Goal: Task Accomplishment & Management: Use online tool/utility

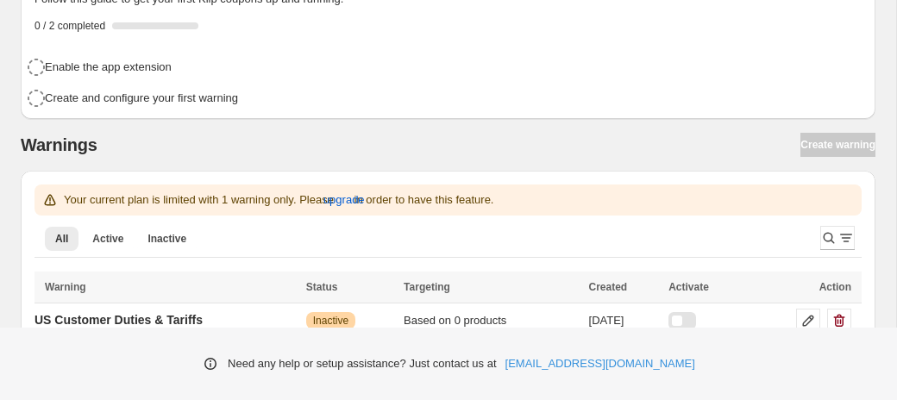
scroll to position [218, 0]
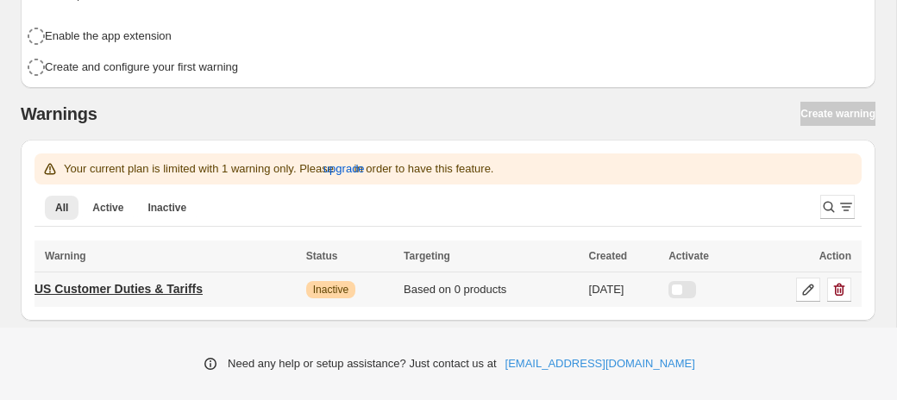
click at [159, 289] on p "US Customer Duties & Tariffs" at bounding box center [118, 288] width 168 height 17
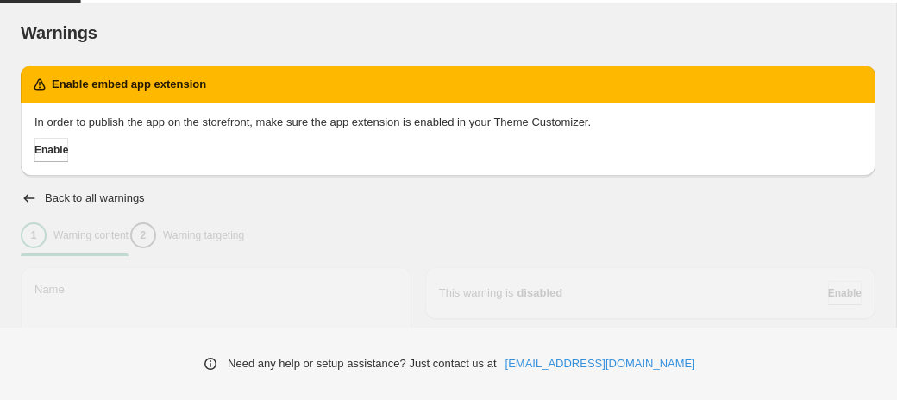
type input "**********"
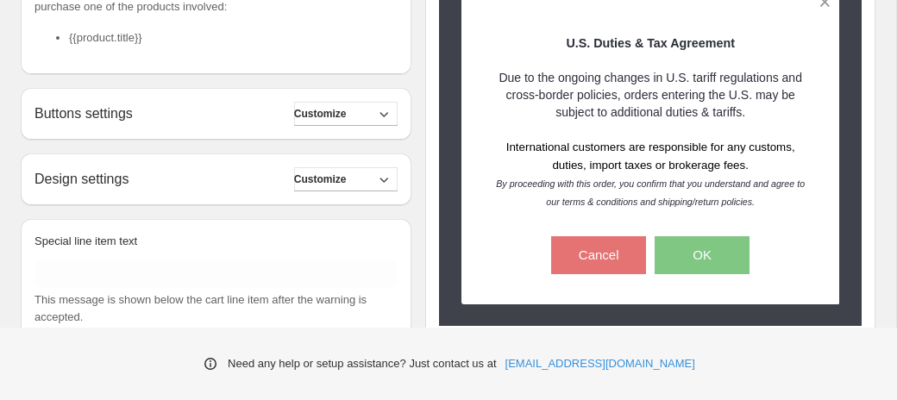
scroll to position [667, 0]
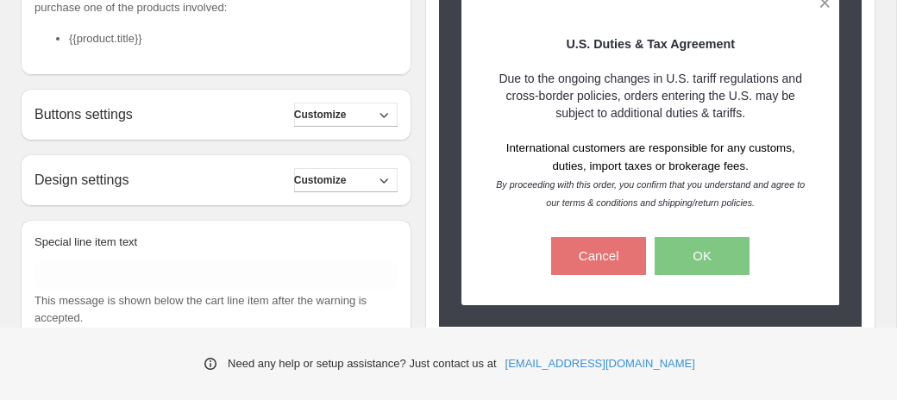
click at [569, 34] on p "U.S. Duties & Tax Agreement" at bounding box center [650, 42] width 318 height 17
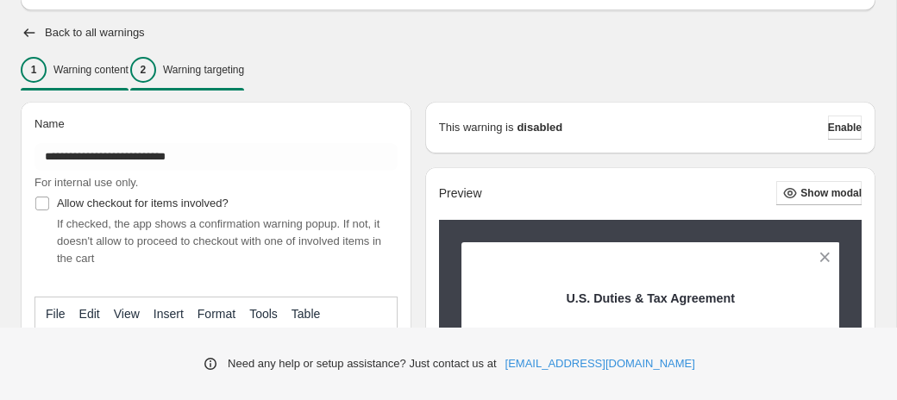
scroll to position [166, 0]
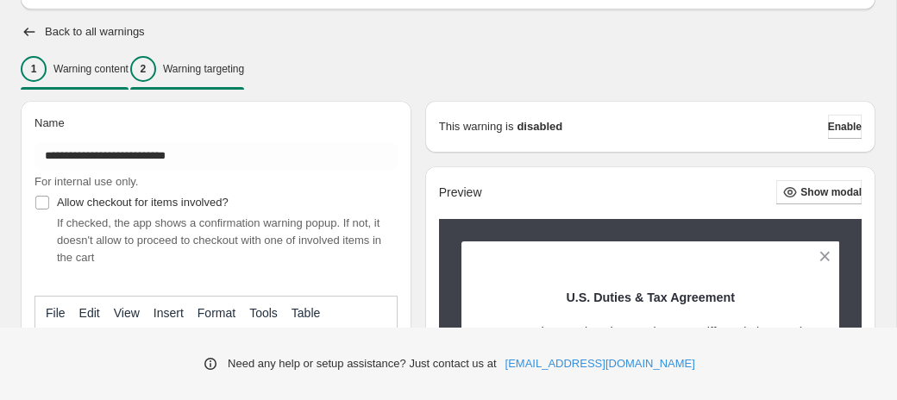
click at [235, 72] on p "Warning targeting" at bounding box center [203, 69] width 81 height 14
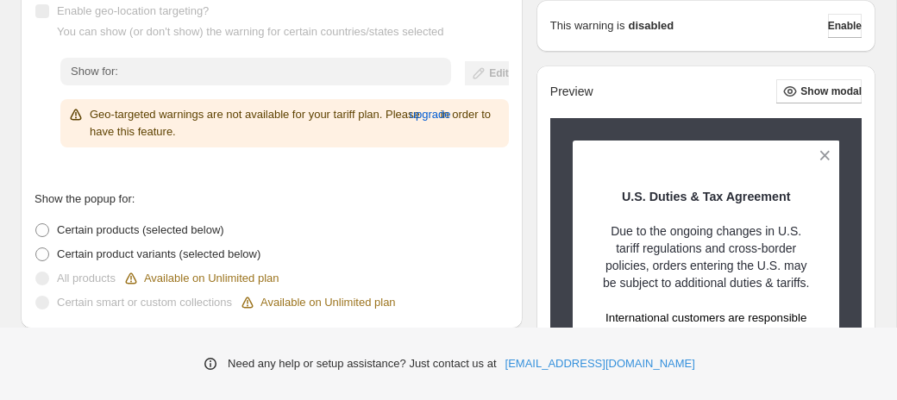
scroll to position [362, 0]
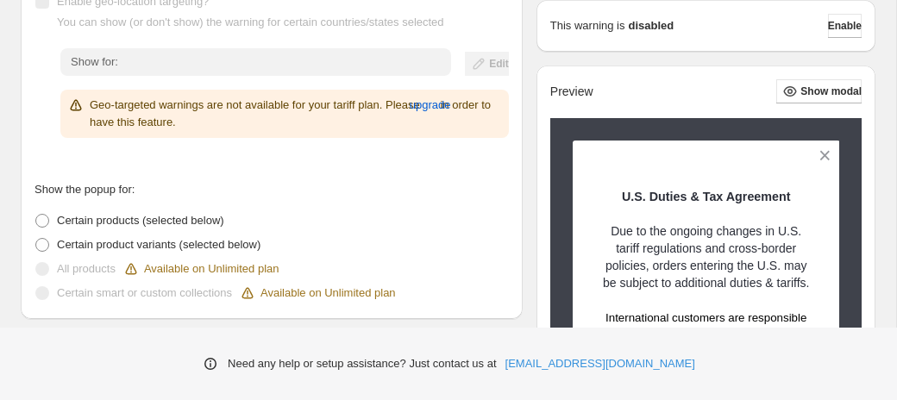
click at [61, 7] on span "Enable geo-location targeting?" at bounding box center [133, 1] width 152 height 13
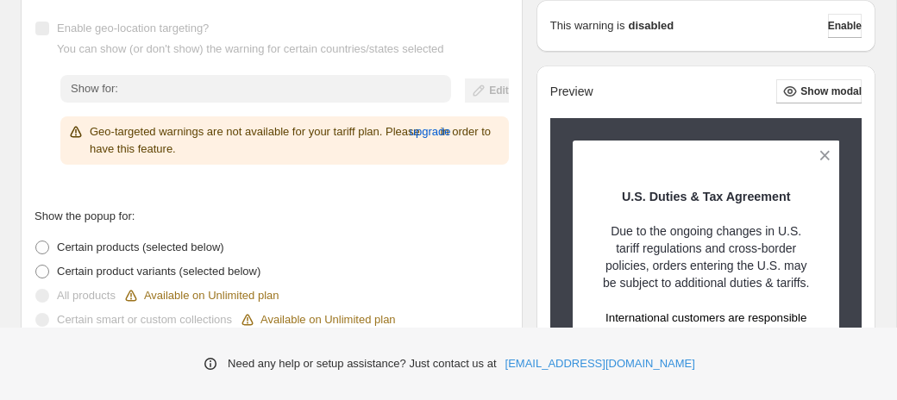
scroll to position [334, 0]
click at [451, 135] on span "upgrade" at bounding box center [430, 133] width 41 height 17
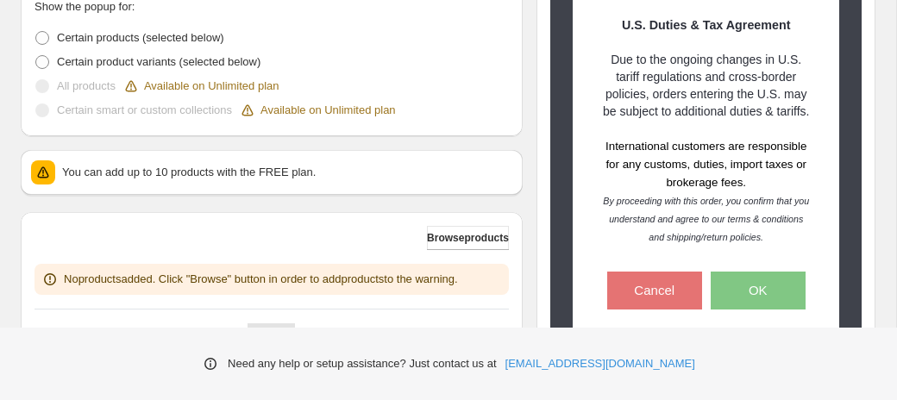
scroll to position [565, 0]
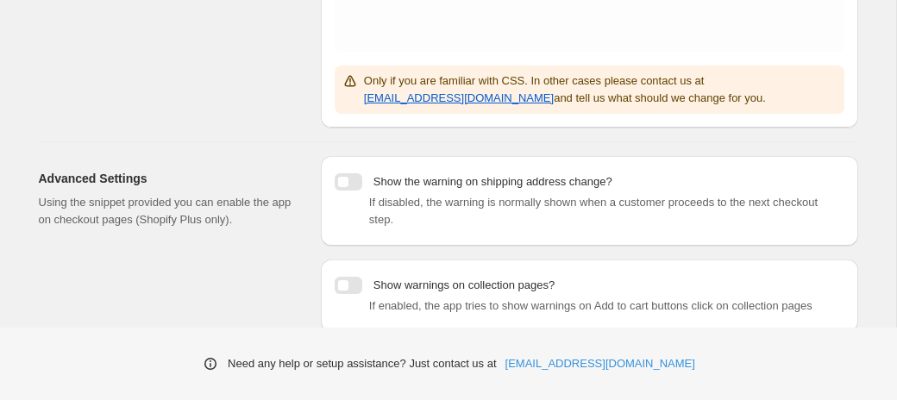
scroll to position [554, 0]
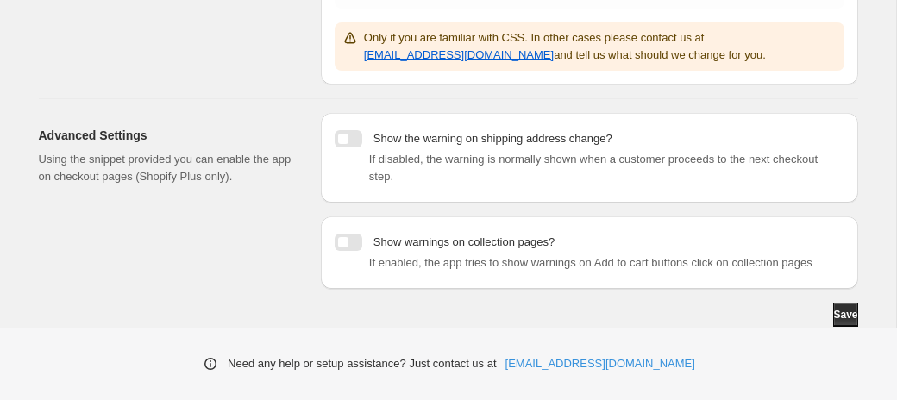
click at [277, 214] on div "Advanced Settings Using the snippet provided you can enable the app on checkout…" at bounding box center [173, 201] width 268 height 176
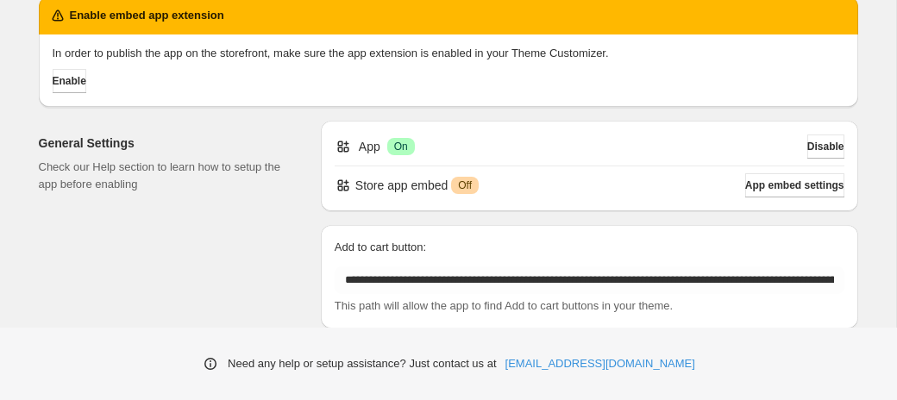
scroll to position [63, 0]
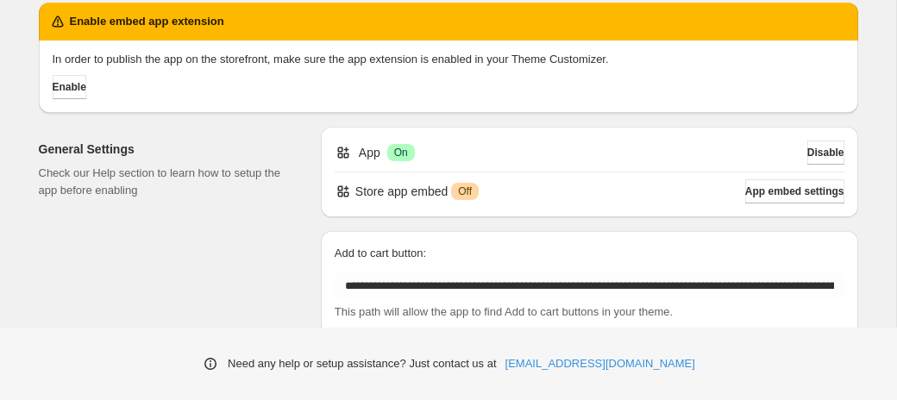
click at [870, 74] on div "**********" at bounding box center [448, 368] width 861 height 863
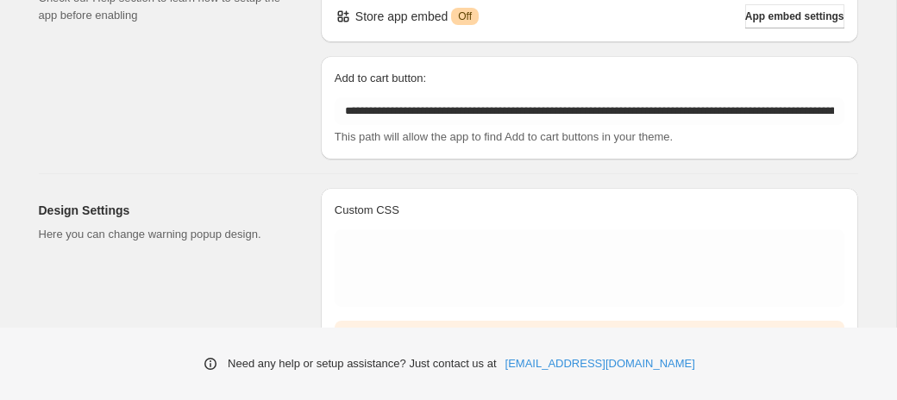
scroll to position [0, 0]
